Goal: Information Seeking & Learning: Understand process/instructions

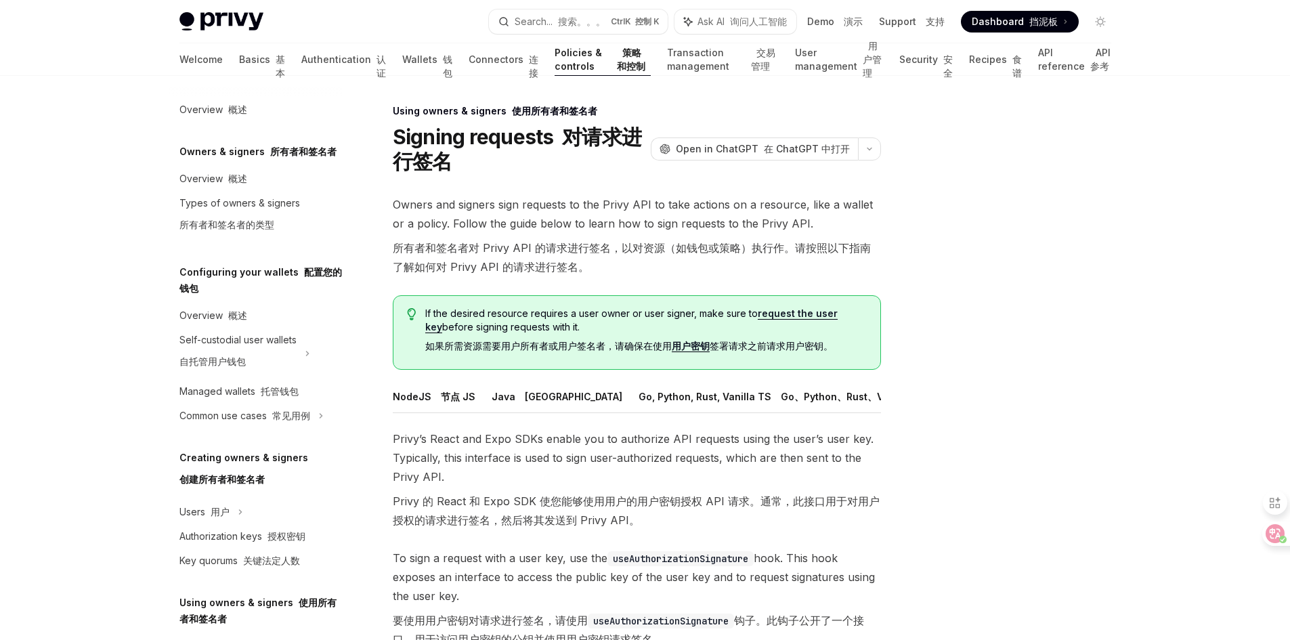
select select
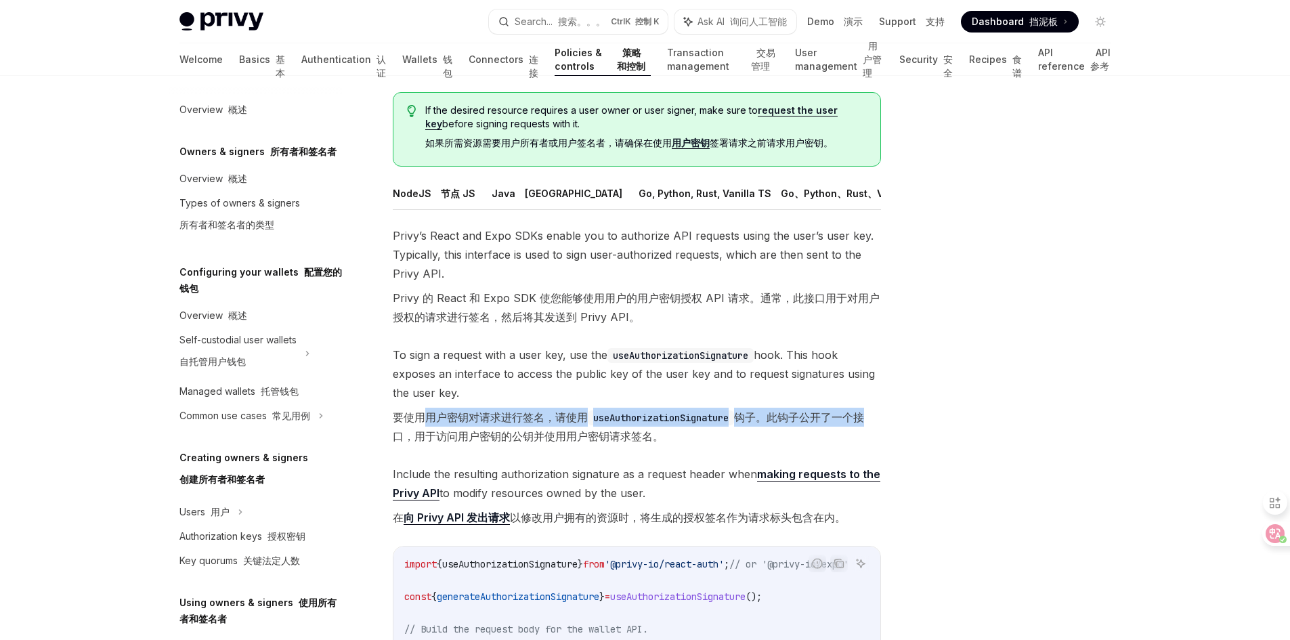
scroll to position [0, 22]
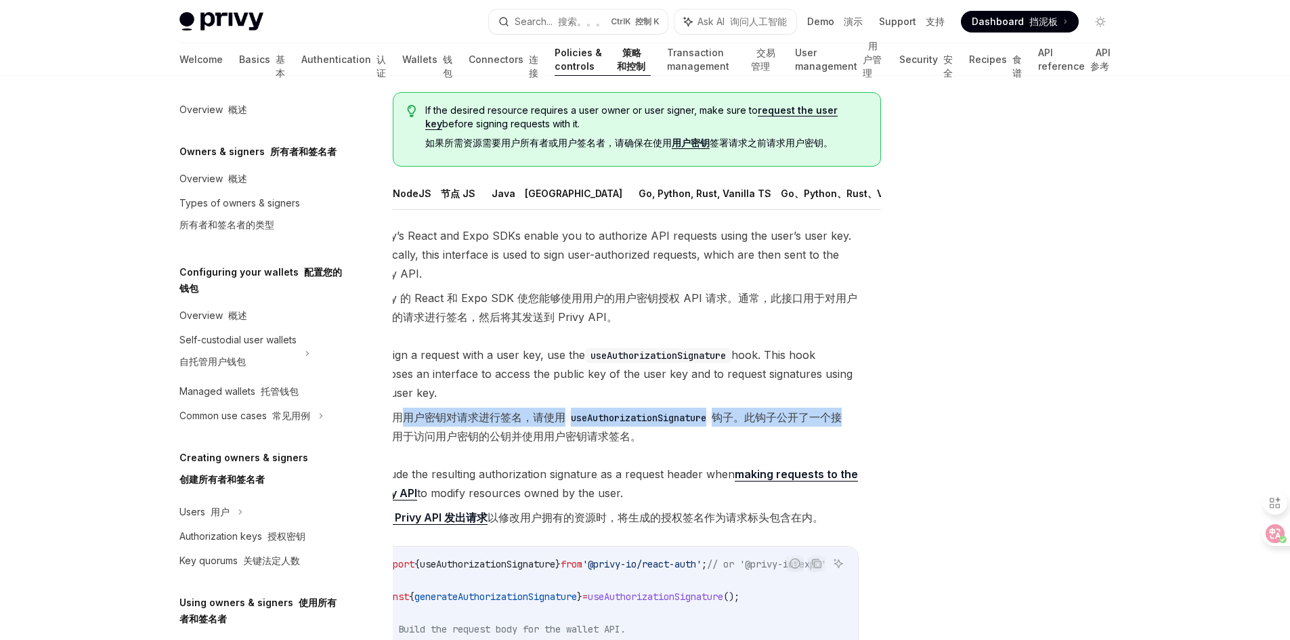
drag, startPoint x: 423, startPoint y: 432, endPoint x: 892, endPoint y: 433, distance: 469.5
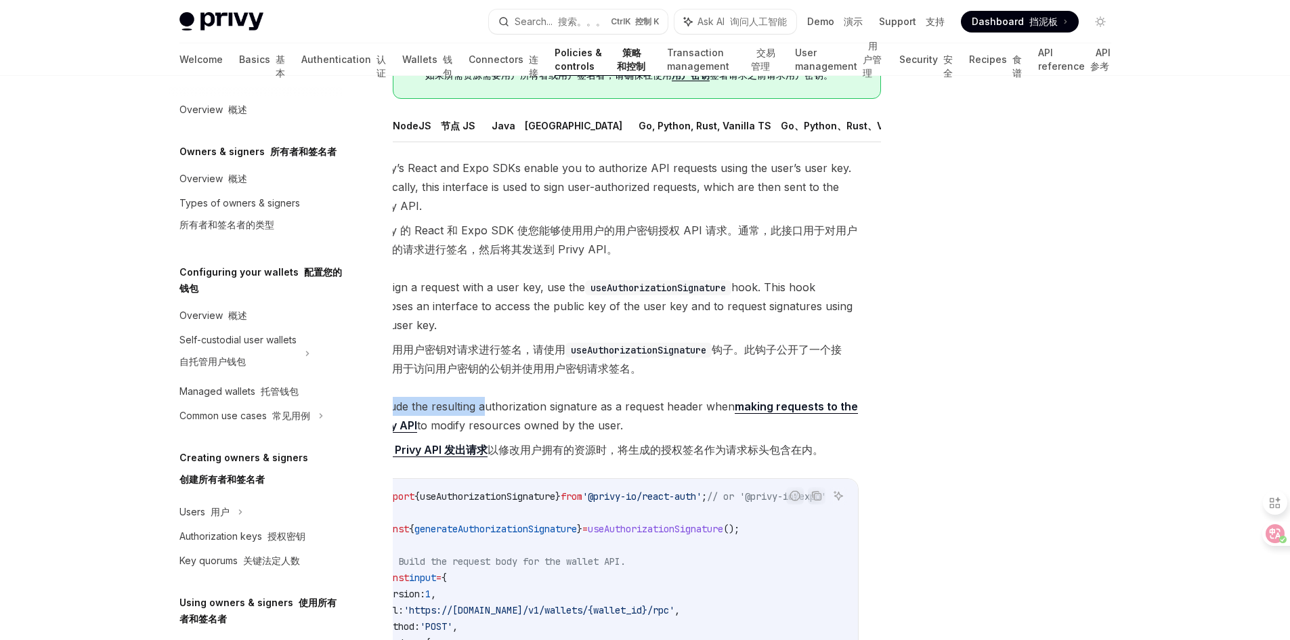
scroll to position [0, 0]
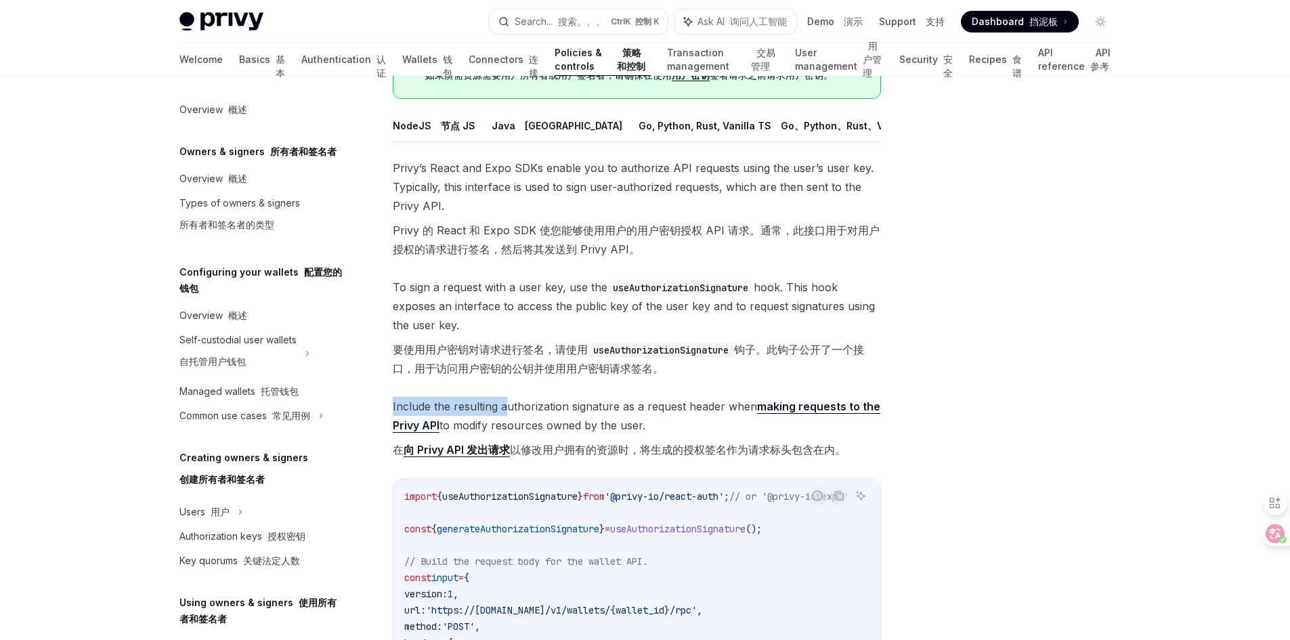
drag, startPoint x: 481, startPoint y: 412, endPoint x: 389, endPoint y: 411, distance: 92.1
click at [389, 411] on div "Using owners & signers 使用所有者和签名者 Signing requests 对请求进行签名 OpenAI Open in ChatGP…" at bounding box center [510, 609] width 748 height 1555
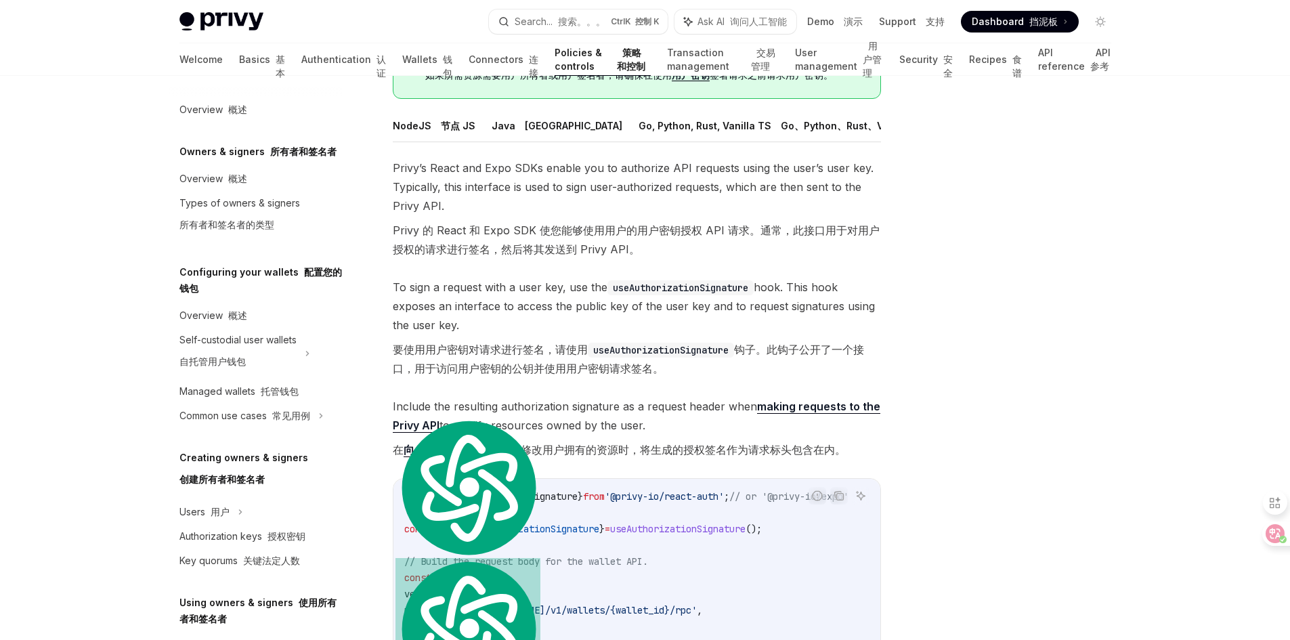
click at [786, 457] on font "在 向 Privy API 发出请求 以修改用户拥有的资源时，将生成的授权签名作为请求标头包含在内。" at bounding box center [619, 450] width 453 height 14
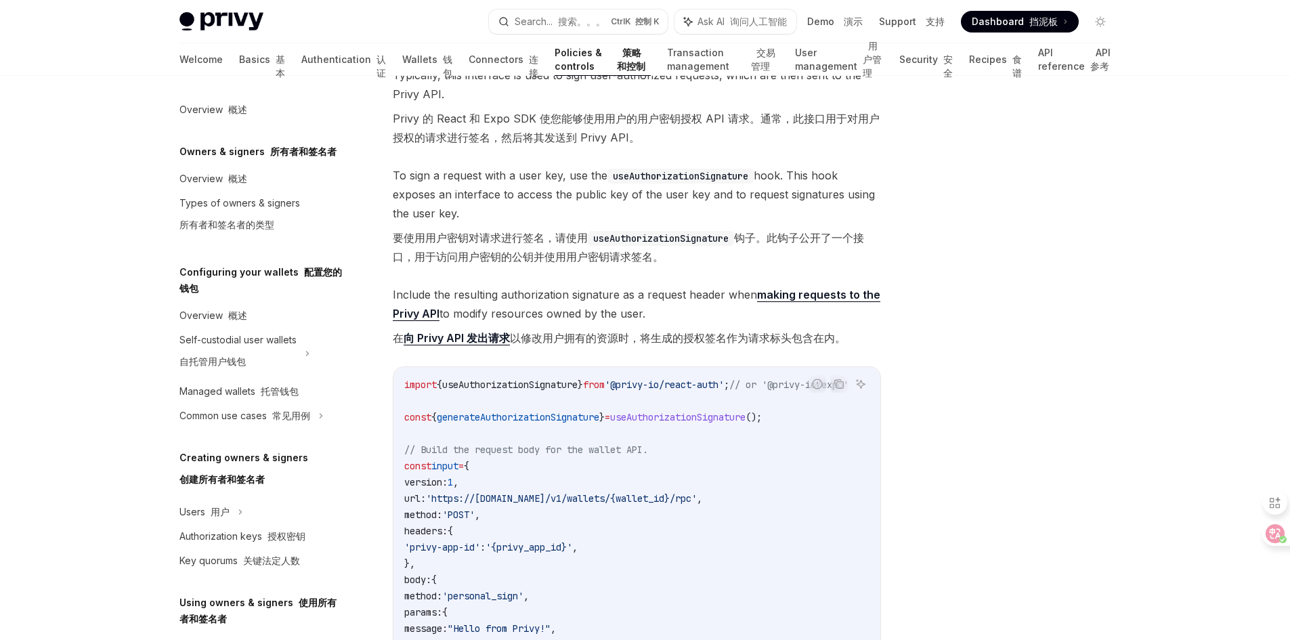
scroll to position [406, 0]
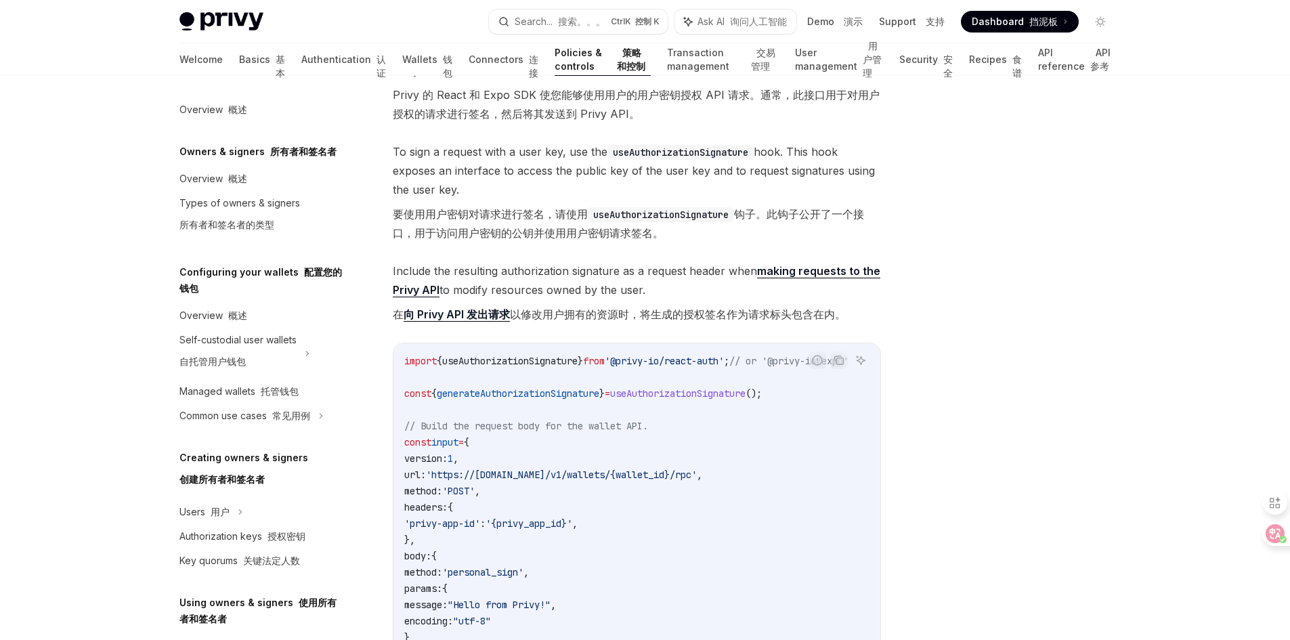
click at [961, 181] on div at bounding box center [1020, 371] width 206 height 537
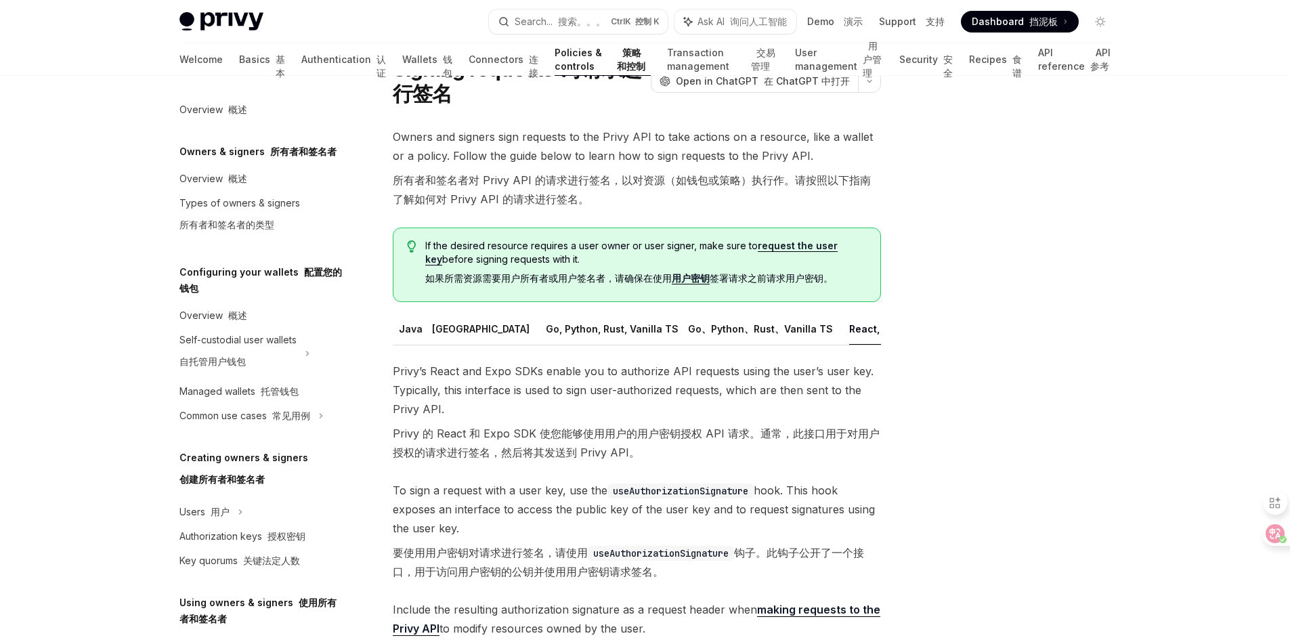
scroll to position [0, 0]
click at [416, 328] on button "NodeJS 节点 JS" at bounding box center [434, 329] width 83 height 32
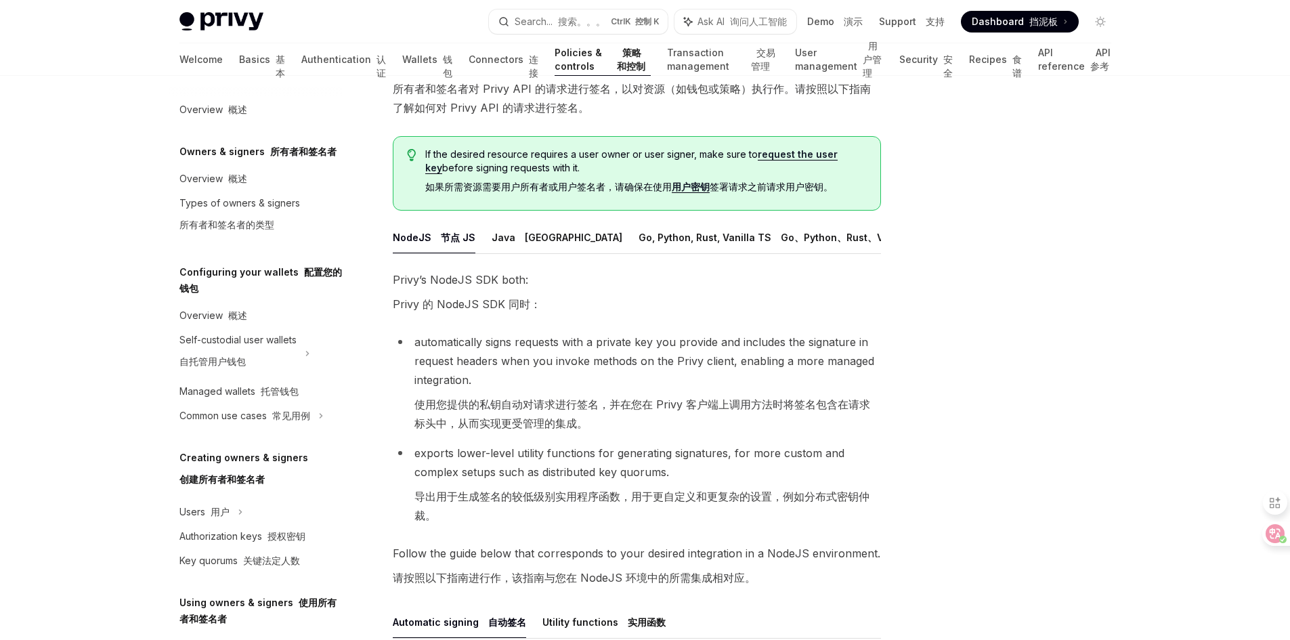
scroll to position [135, 0]
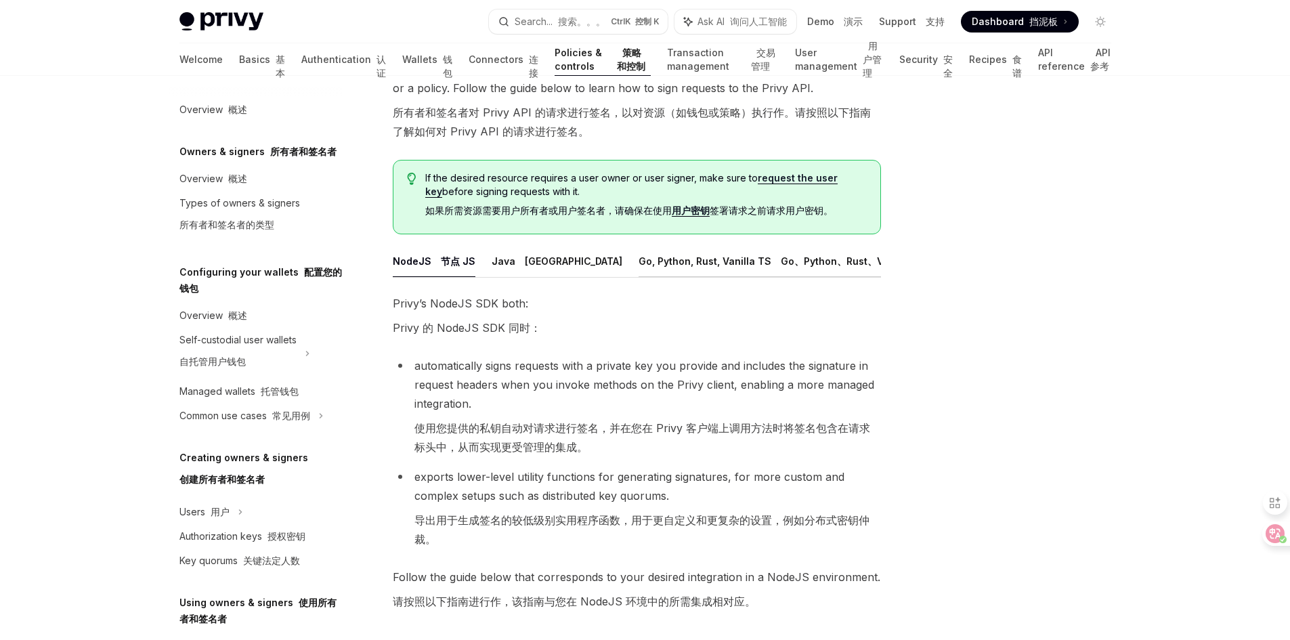
click at [639, 264] on button "Go, Python, Rust, Vanilla TS Go、Python、Rust、Vanilla TS" at bounding box center [782, 261] width 287 height 32
type textarea "*"
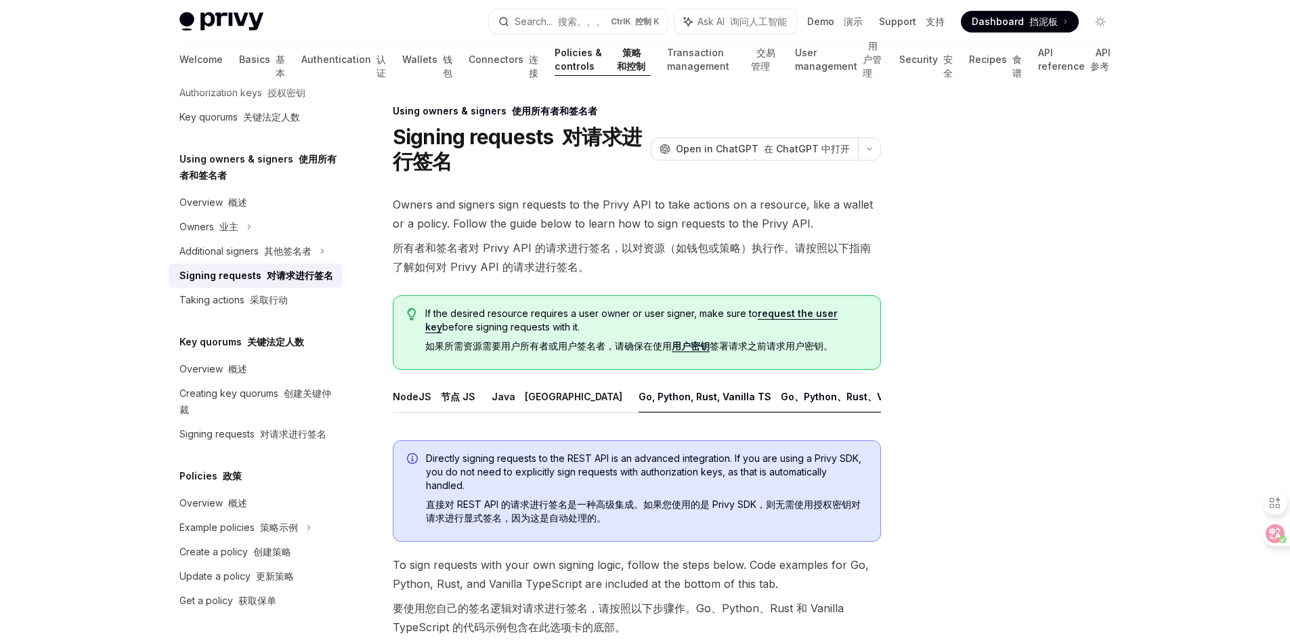
scroll to position [492, 0]
